Goal: Task Accomplishment & Management: Complete application form

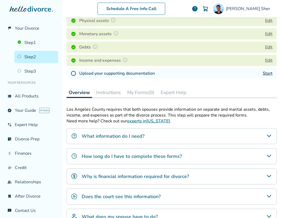
scroll to position [86, 0]
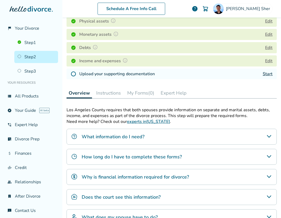
click at [267, 76] on link "Start" at bounding box center [268, 74] width 10 height 6
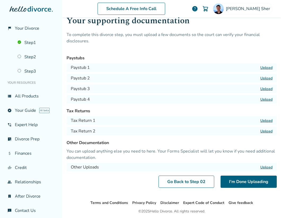
scroll to position [16, 0]
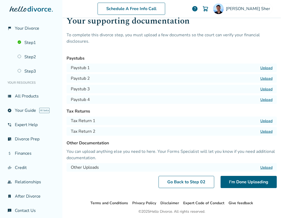
click at [268, 121] on label "Upload" at bounding box center [266, 120] width 12 height 5
click at [0, 0] on input "Upload" at bounding box center [0, 0] width 0 height 0
click at [264, 131] on label "Upload" at bounding box center [266, 131] width 12 height 5
click at [0, 0] on input "Upload" at bounding box center [0, 0] width 0 height 0
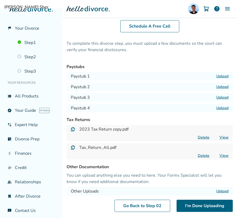
scroll to position [26, 0]
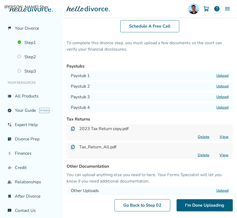
click at [221, 75] on label "Upload" at bounding box center [222, 75] width 12 height 5
click at [0, 0] on input "Upload" at bounding box center [0, 0] width 0 height 0
click at [218, 84] on label "Upload" at bounding box center [222, 86] width 12 height 5
click at [0, 0] on input "Upload" at bounding box center [0, 0] width 0 height 0
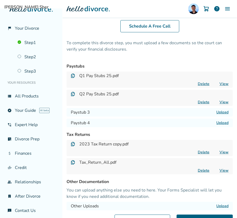
click at [223, 112] on label "Upload" at bounding box center [222, 112] width 12 height 5
click at [0, 0] on input "Upload" at bounding box center [0, 0] width 0 height 0
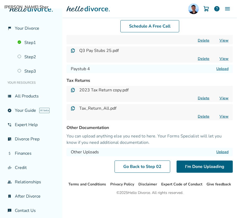
scroll to position [88, 0]
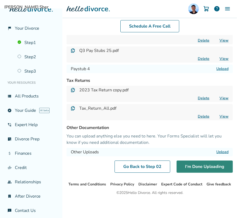
click at [191, 165] on button "I'm Done Uploading" at bounding box center [204, 167] width 56 height 12
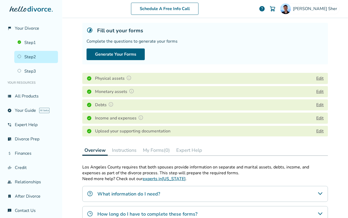
scroll to position [35, 0]
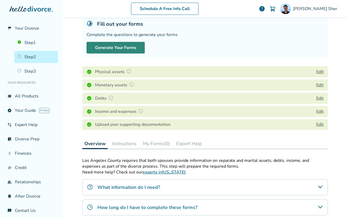
click at [132, 50] on button "Generate Your Forms" at bounding box center [116, 48] width 58 height 12
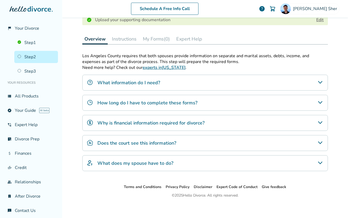
scroll to position [144, 0]
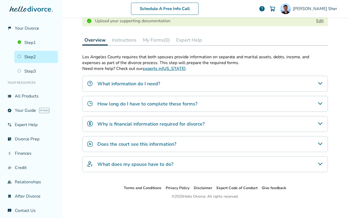
click at [128, 96] on div "How long do I have to complete these forms?" at bounding box center [205, 104] width 246 height 16
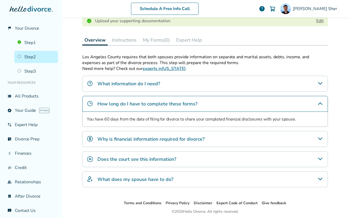
click at [127, 101] on h4 "How long do I have to complete these forms?" at bounding box center [148, 103] width 100 height 7
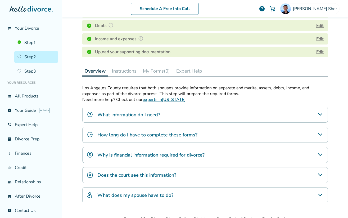
scroll to position [124, 0]
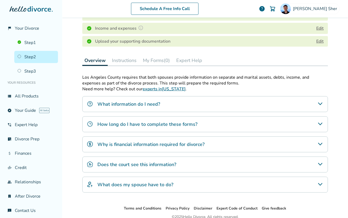
click at [122, 60] on button "Instructions" at bounding box center [124, 60] width 29 height 11
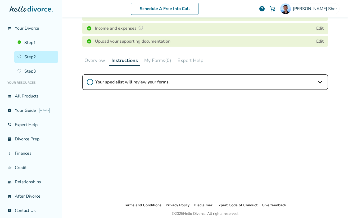
click at [149, 60] on button "My Forms (0)" at bounding box center [157, 60] width 31 height 11
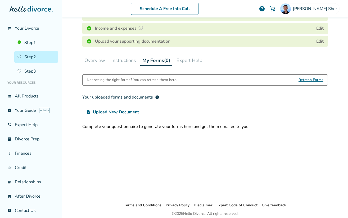
click at [131, 62] on button "Instructions" at bounding box center [123, 60] width 29 height 11
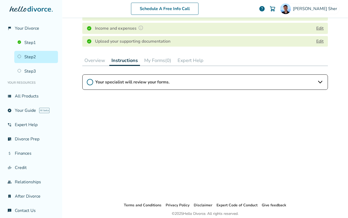
click at [92, 83] on icon at bounding box center [90, 82] width 6 height 6
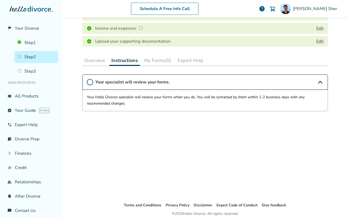
click at [99, 63] on button "Overview" at bounding box center [94, 60] width 25 height 11
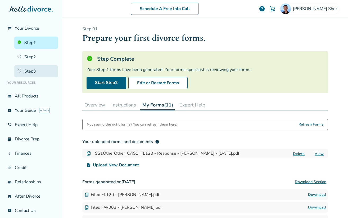
scroll to position [29, 0]
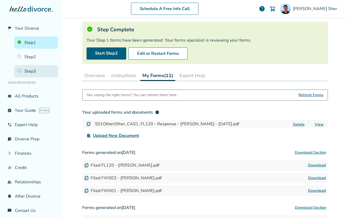
click at [35, 76] on link "Step 3" at bounding box center [36, 71] width 44 height 12
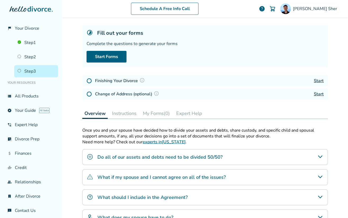
click at [142, 79] on img at bounding box center [142, 80] width 5 height 5
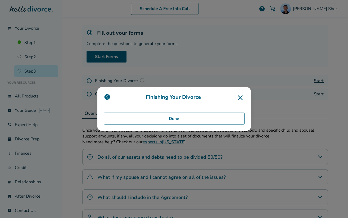
click at [242, 96] on icon at bounding box center [240, 97] width 5 height 5
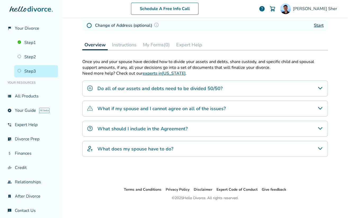
scroll to position [100, 0]
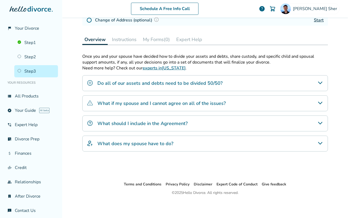
click at [90, 82] on img "Do all of our assets and debts need to be divided 50/50?" at bounding box center [90, 83] width 6 height 6
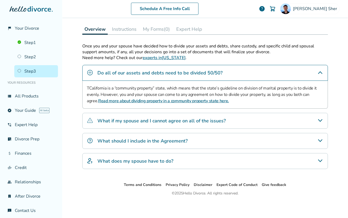
scroll to position [111, 0]
click at [103, 118] on h4 "What if my spouse and I cannot agree on all of the issues?" at bounding box center [162, 120] width 129 height 7
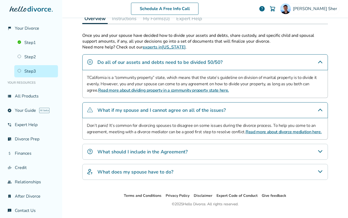
scroll to position [132, 0]
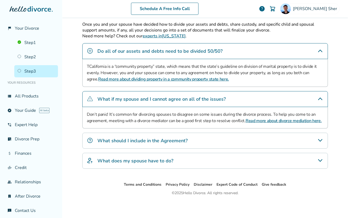
click at [136, 142] on h4 "What should I include in the Agreement?" at bounding box center [143, 140] width 90 height 7
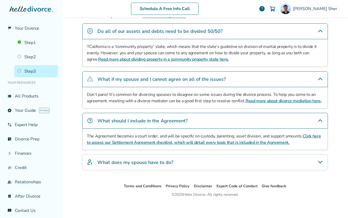
scroll to position [151, 0]
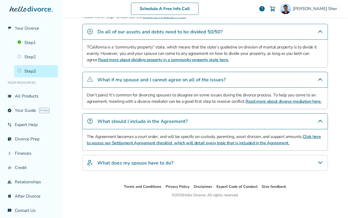
click at [111, 162] on h4 "What does my spouse have to do?" at bounding box center [136, 163] width 76 height 7
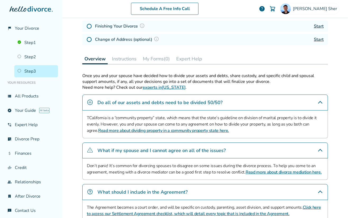
scroll to position [0, 0]
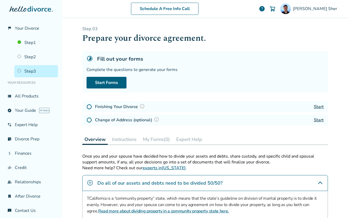
click at [77, 105] on div "Schedule A Free Info Call [PERSON_NAME] help Schedule A Free Call [PERSON_NAME]…" at bounding box center [205, 109] width 286 height 218
click at [43, 59] on link "Step 2" at bounding box center [36, 57] width 44 height 12
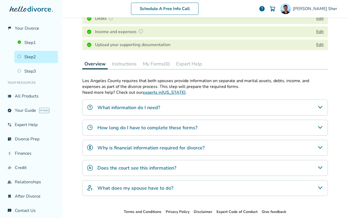
scroll to position [114, 0]
click at [154, 67] on button "My Forms (0)" at bounding box center [156, 64] width 31 height 11
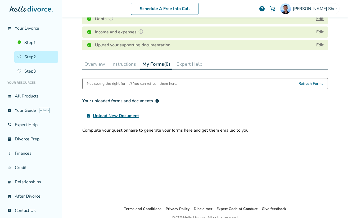
click at [304, 83] on span "Refresh Forms" at bounding box center [311, 83] width 25 height 11
